Goal: Information Seeking & Learning: Find contact information

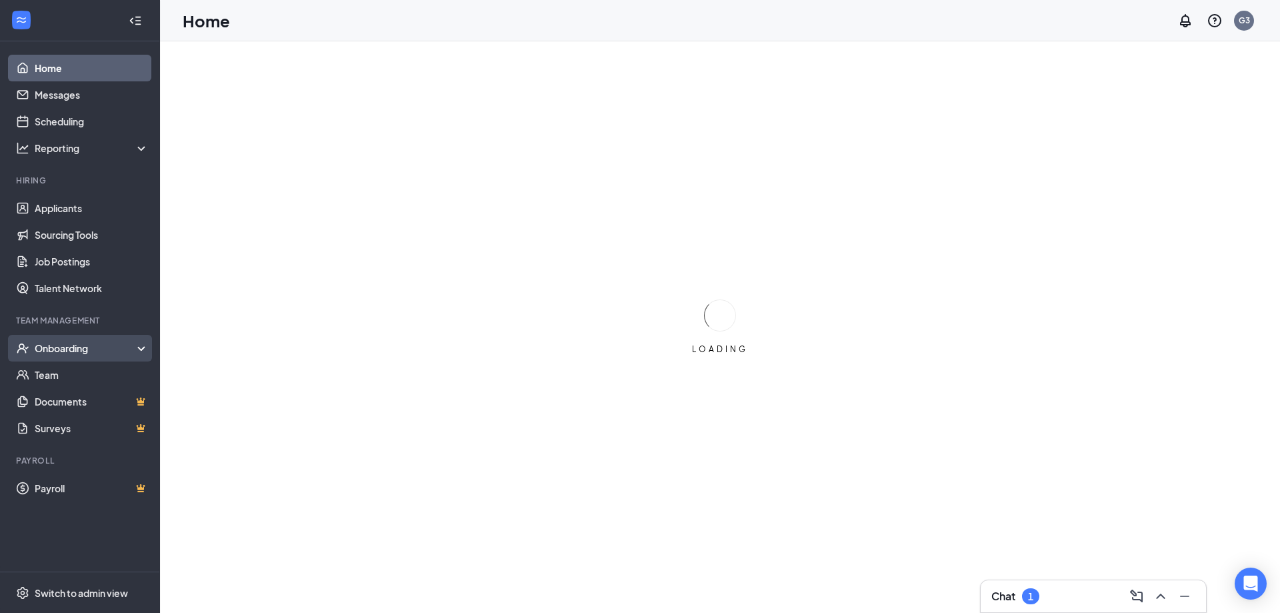
click at [101, 353] on div "Onboarding" at bounding box center [86, 347] width 103 height 13
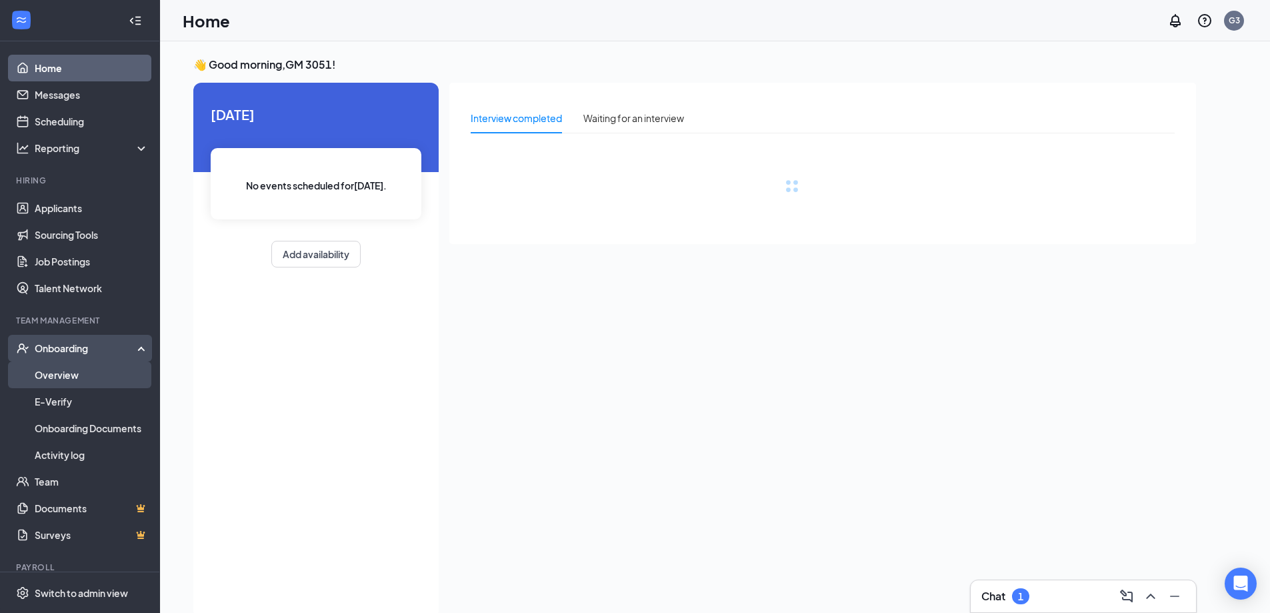
click at [89, 373] on link "Overview" at bounding box center [92, 374] width 114 height 27
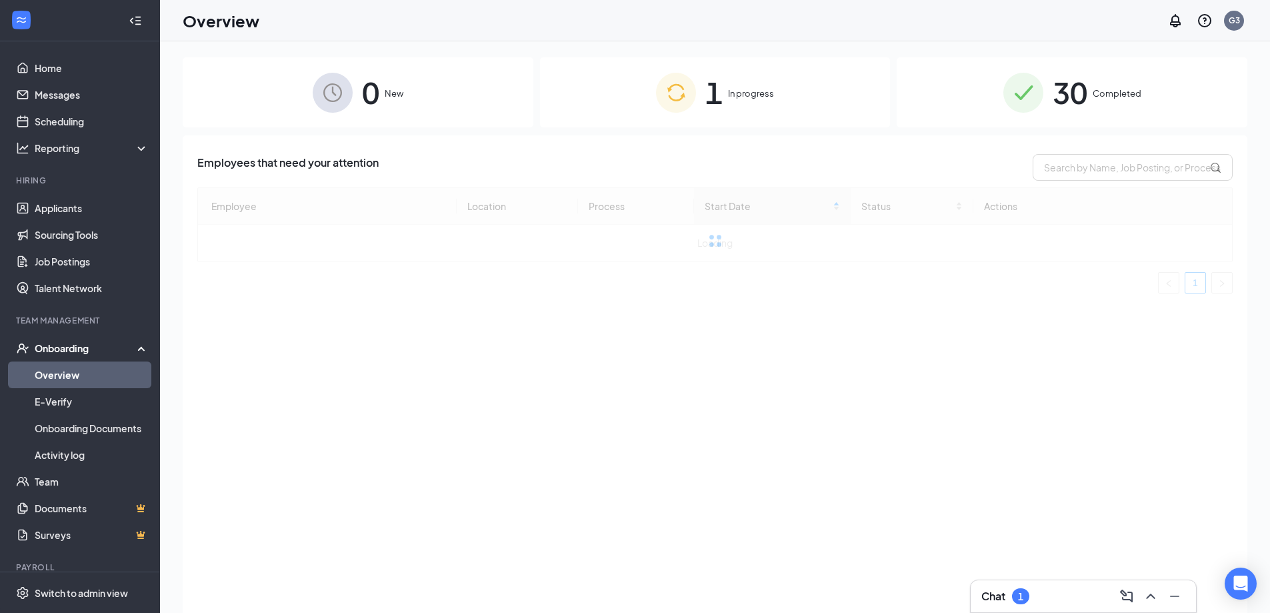
click at [731, 93] on span "In progress" at bounding box center [751, 93] width 46 height 13
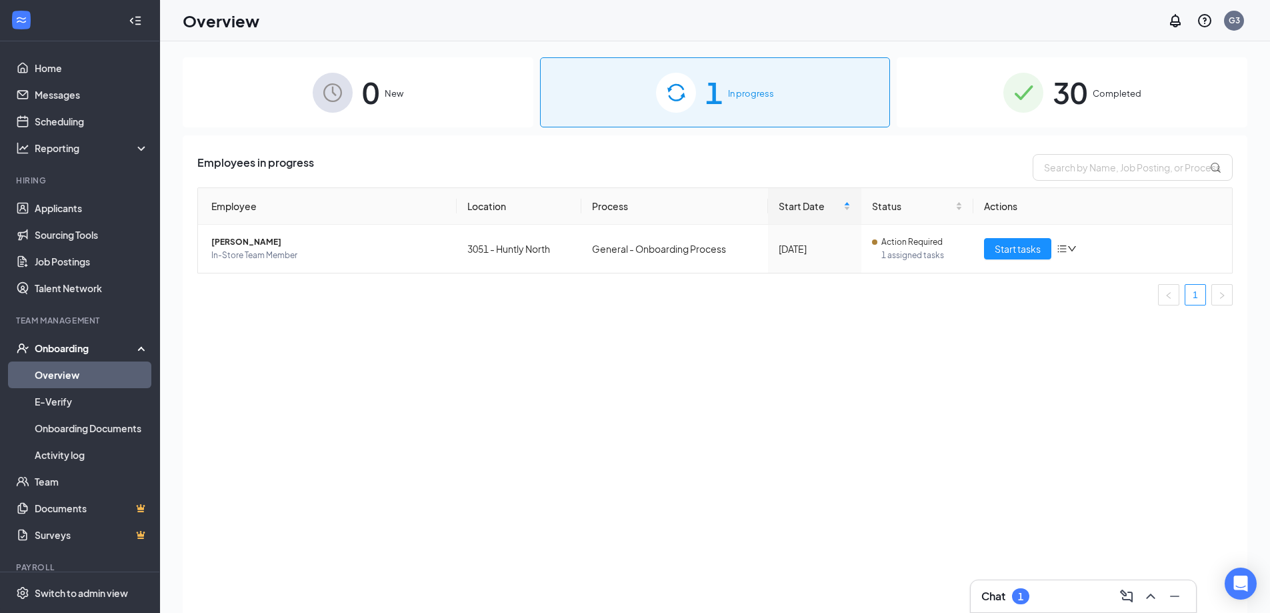
click at [1080, 83] on span "30" at bounding box center [1069, 92] width 35 height 46
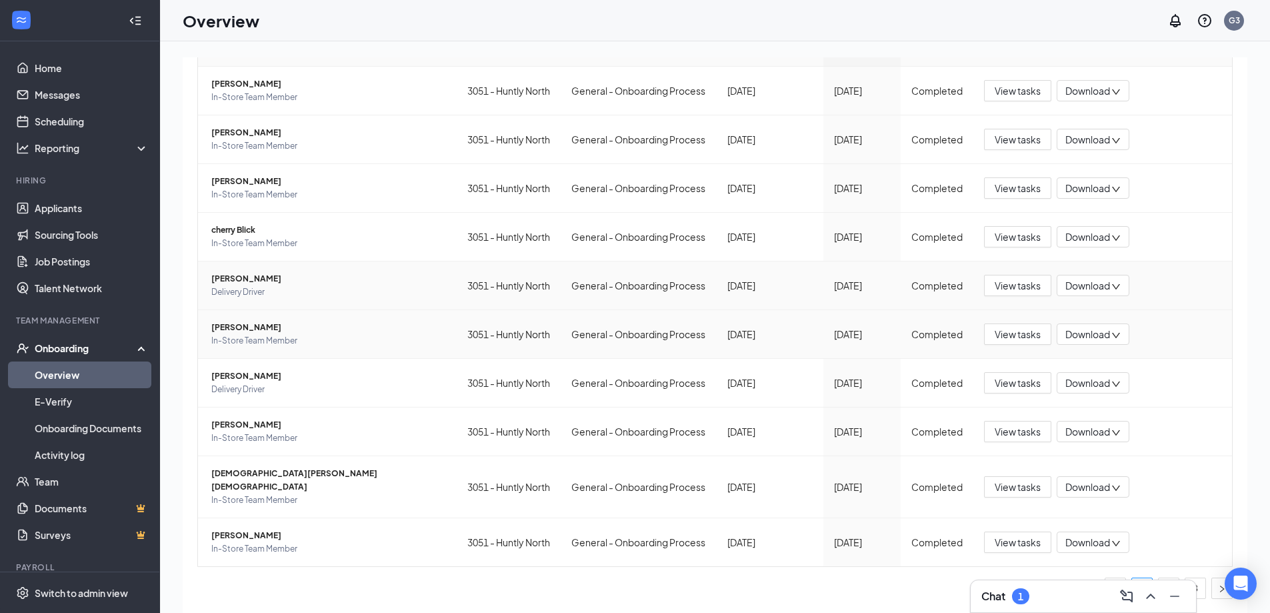
scroll to position [60, 0]
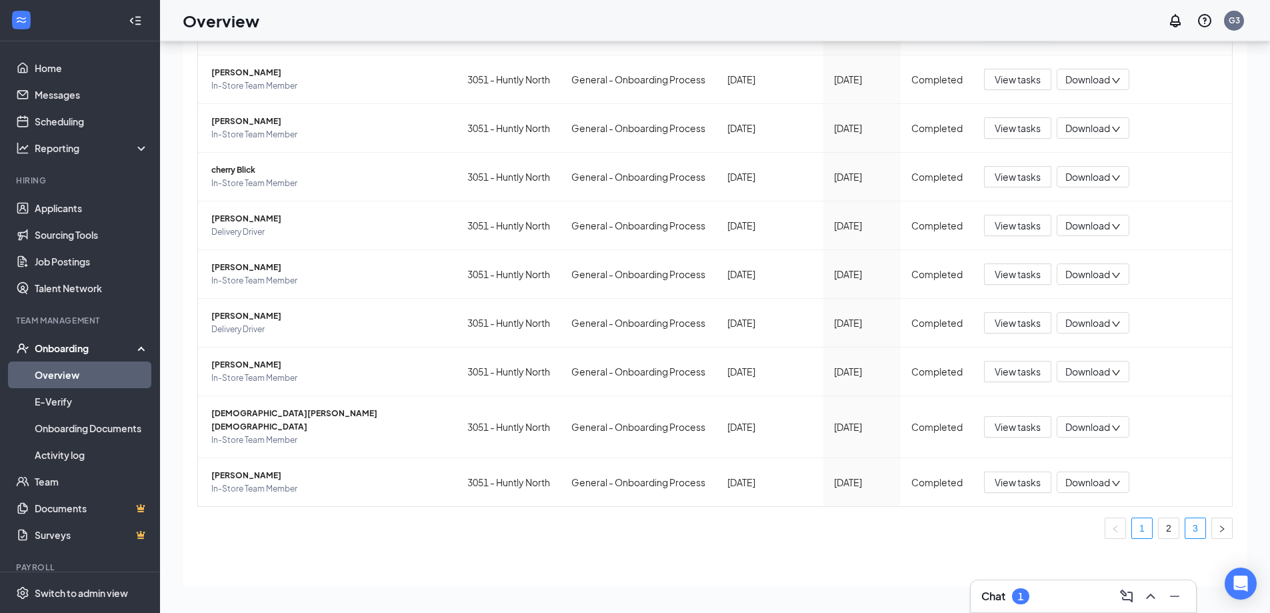
click at [1185, 527] on link "3" at bounding box center [1195, 528] width 20 height 20
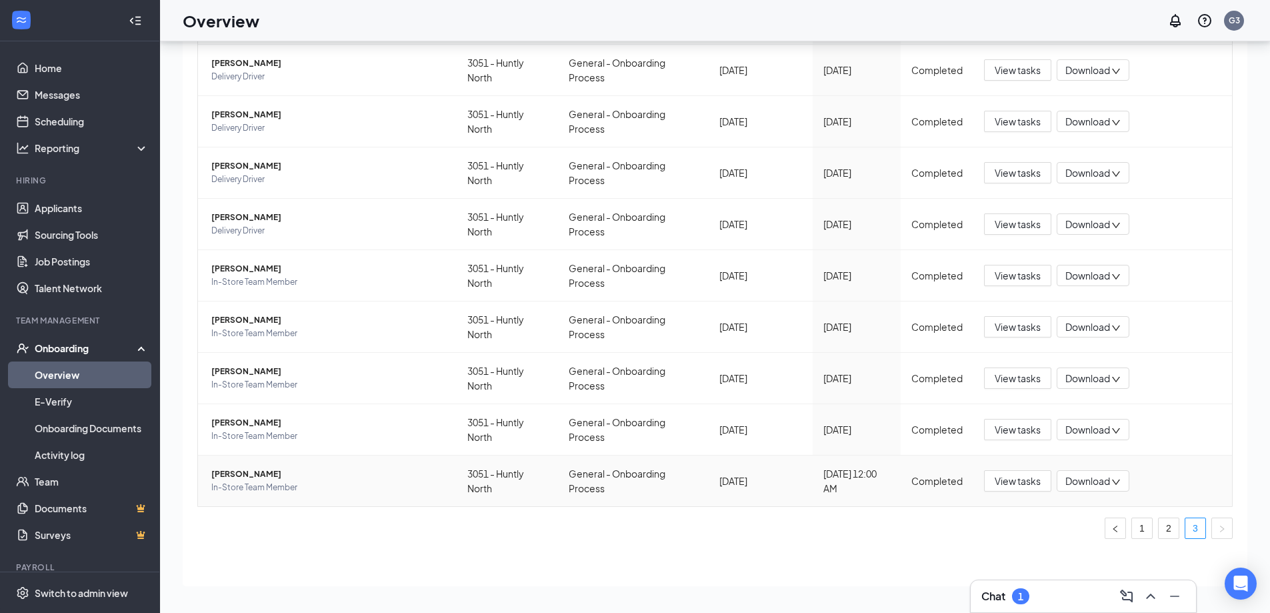
click at [253, 471] on span "[PERSON_NAME]" at bounding box center [328, 473] width 235 height 13
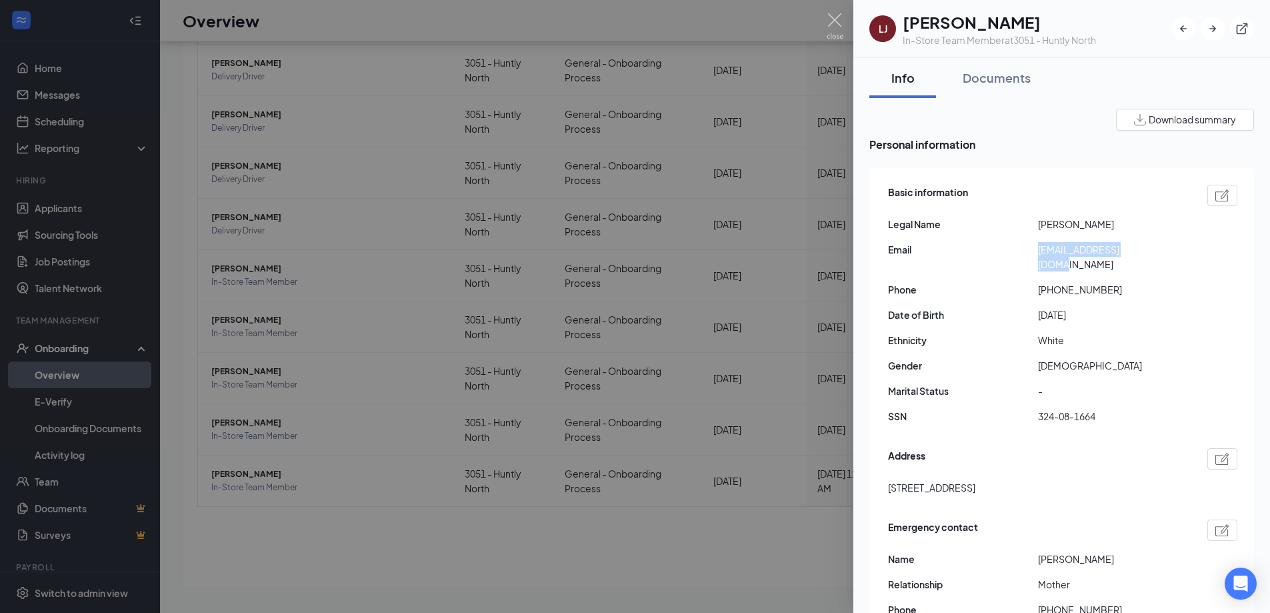
drag, startPoint x: 1151, startPoint y: 248, endPoint x: 1028, endPoint y: 254, distance: 123.5
click at [1028, 254] on div "Email [EMAIL_ADDRESS][DOMAIN_NAME]" at bounding box center [1062, 256] width 349 height 29
copy div "[EMAIL_ADDRESS][DOMAIN_NAME]"
click at [707, 191] on div at bounding box center [635, 306] width 1270 height 613
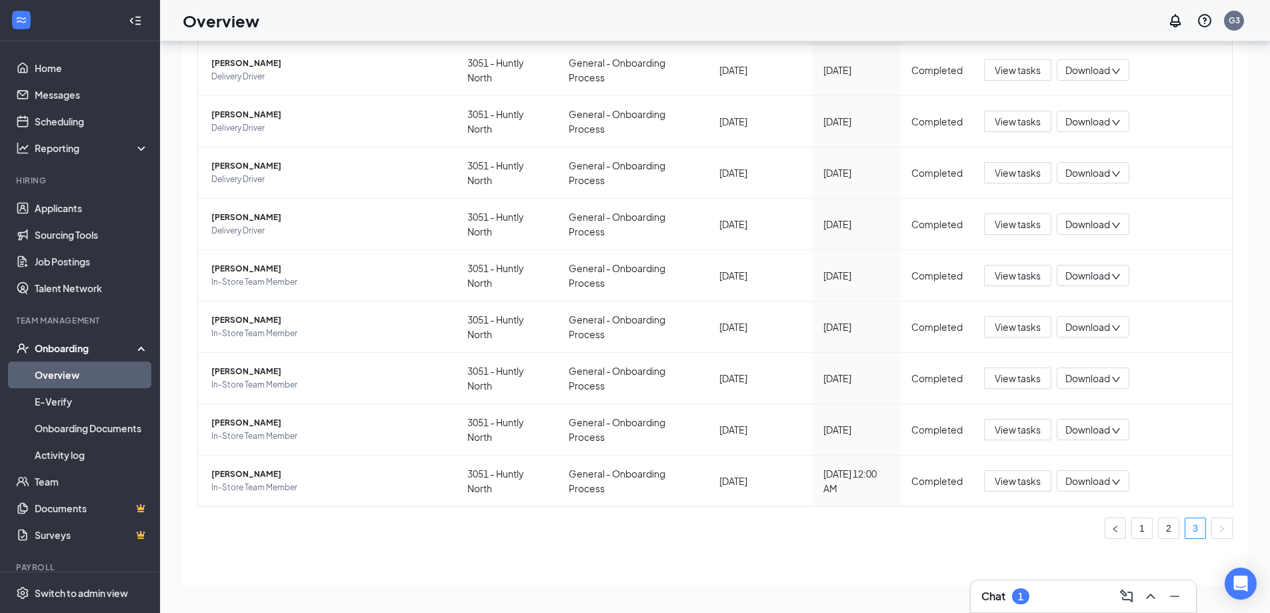
click at [1057, 603] on div "Chat 1" at bounding box center [1083, 595] width 204 height 21
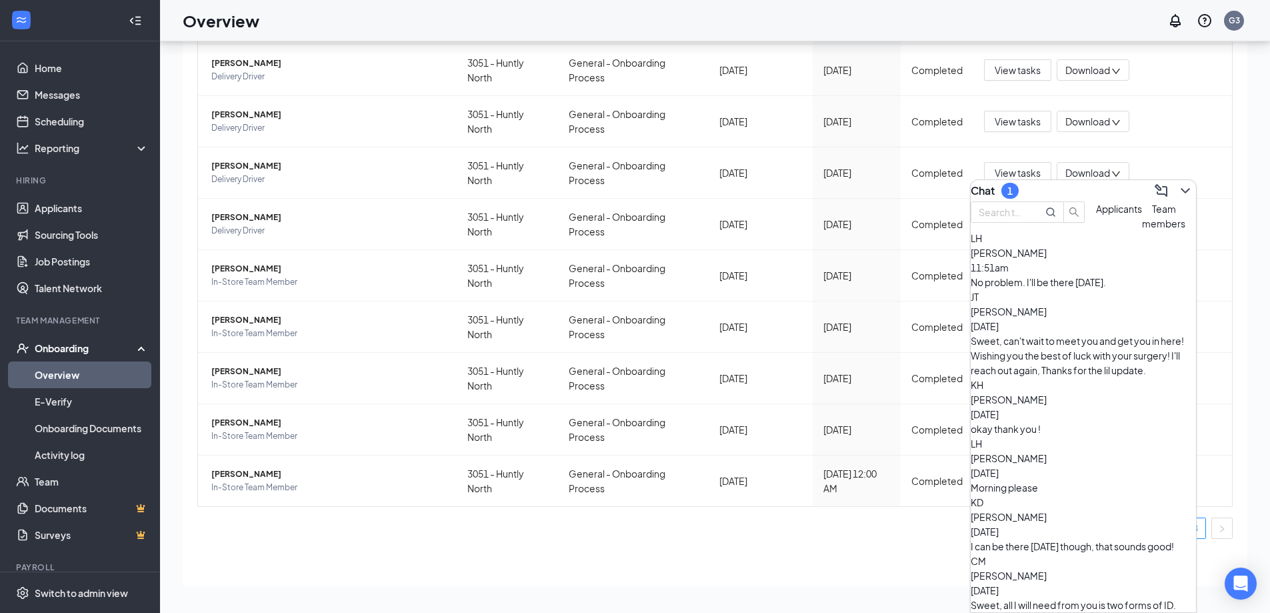
click at [1069, 289] on div "No problem. I'll be there [DATE]." at bounding box center [1082, 282] width 225 height 15
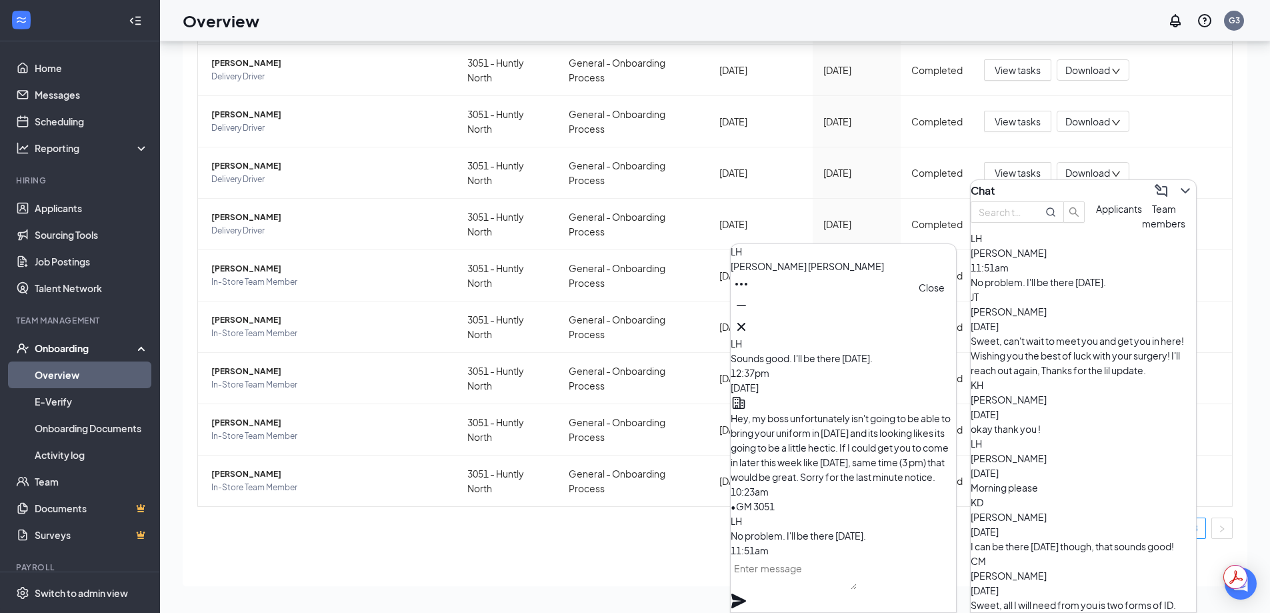
click at [749, 325] on icon "Cross" at bounding box center [741, 327] width 16 height 16
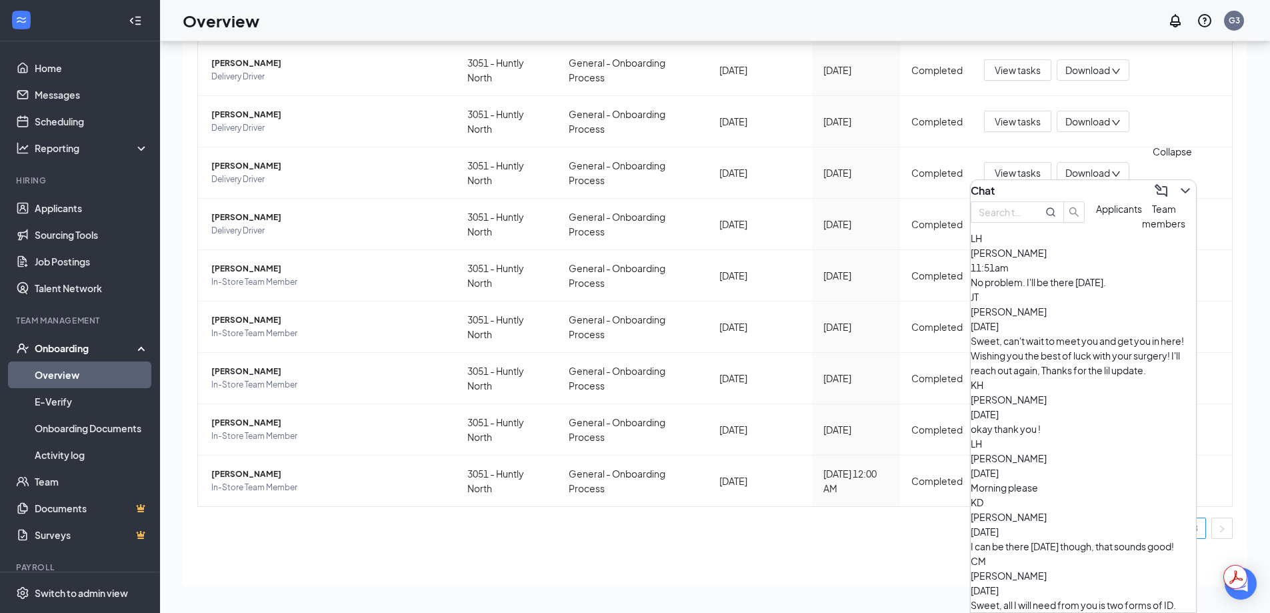
click at [1177, 186] on icon "ChevronDown" at bounding box center [1185, 191] width 16 height 16
